Goal: Task Accomplishment & Management: Manage account settings

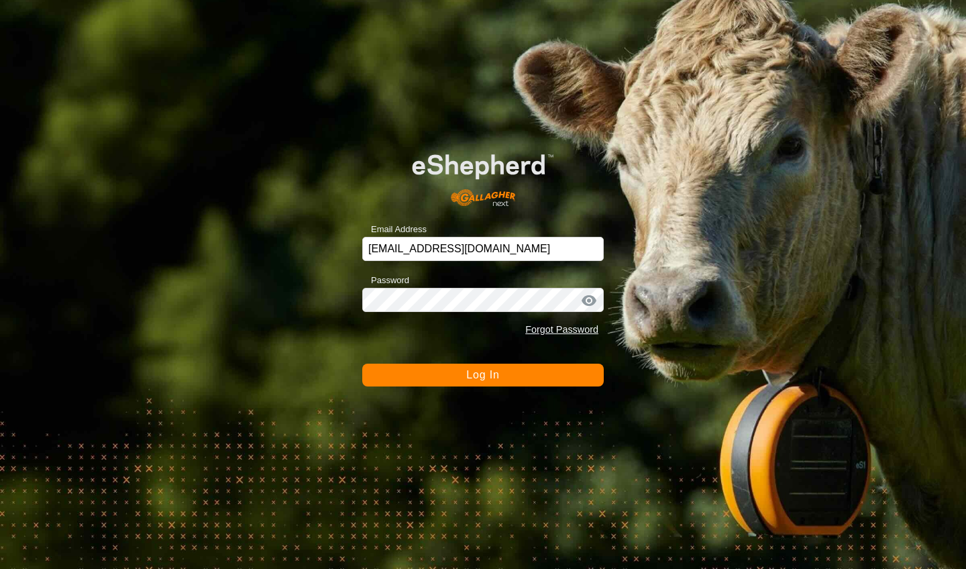
click at [469, 377] on span "Log In" at bounding box center [482, 374] width 33 height 11
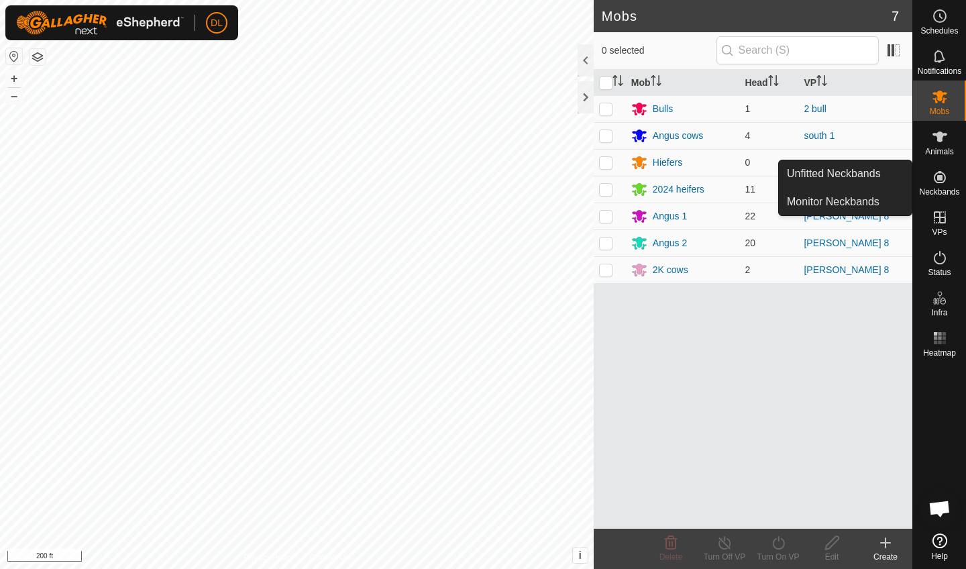
click at [940, 188] on span "Neckbands" at bounding box center [939, 192] width 40 height 8
click at [876, 170] on link "Unfitted Neckbands" at bounding box center [845, 173] width 133 height 27
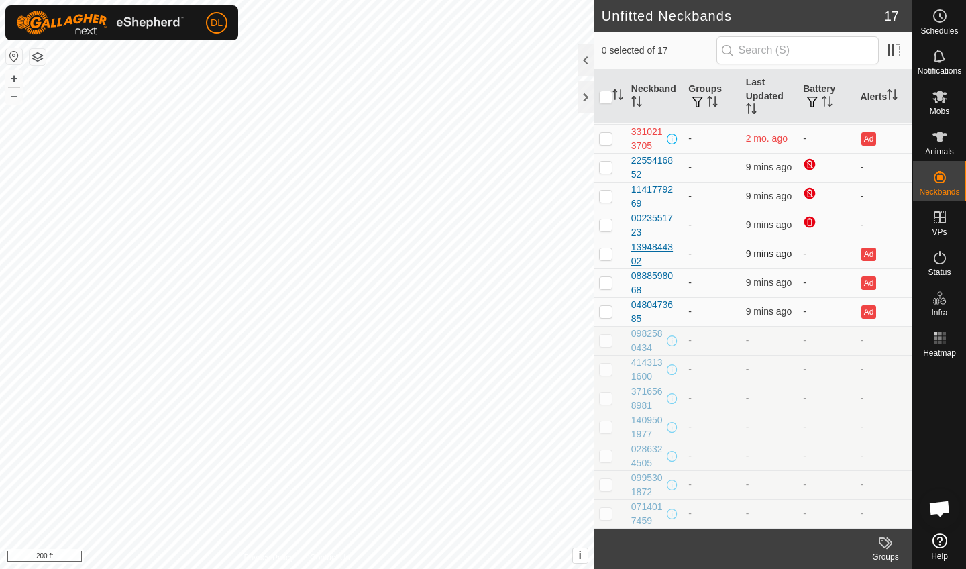
scroll to position [86, 0]
click at [606, 344] on p-checkbox at bounding box center [605, 340] width 13 height 11
checkbox input "true"
click at [605, 371] on p-checkbox at bounding box center [605, 369] width 13 height 11
checkbox input "true"
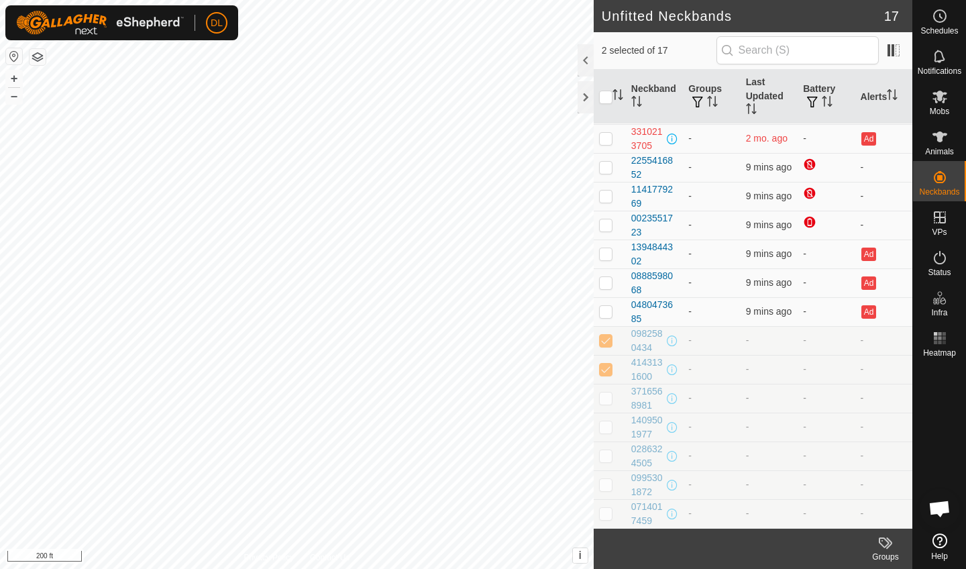
click at [604, 396] on p-checkbox at bounding box center [605, 397] width 13 height 11
checkbox input "true"
click at [604, 428] on p-checkbox at bounding box center [605, 426] width 13 height 11
checkbox input "true"
click at [604, 457] on p-checkbox at bounding box center [605, 455] width 13 height 11
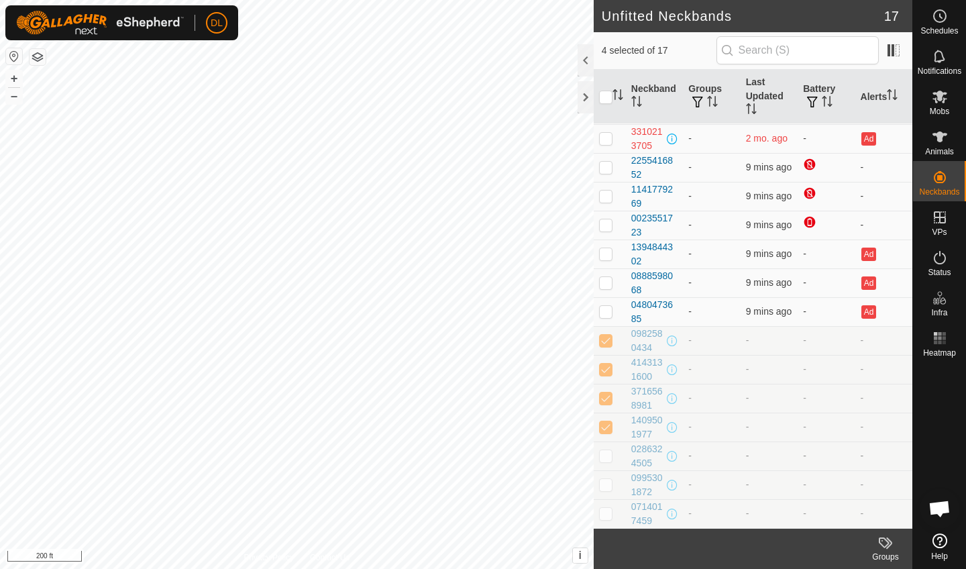
checkbox input "true"
click at [606, 482] on p-checkbox at bounding box center [605, 484] width 13 height 11
checkbox input "true"
click at [606, 512] on p-checkbox at bounding box center [605, 513] width 13 height 11
checkbox input "true"
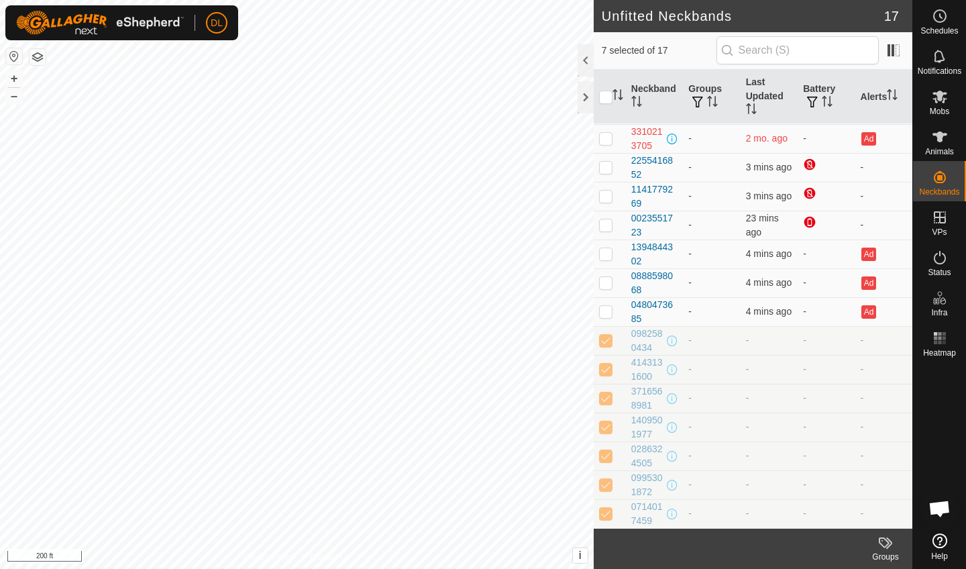
scroll to position [0, 0]
